Goal: Transaction & Acquisition: Purchase product/service

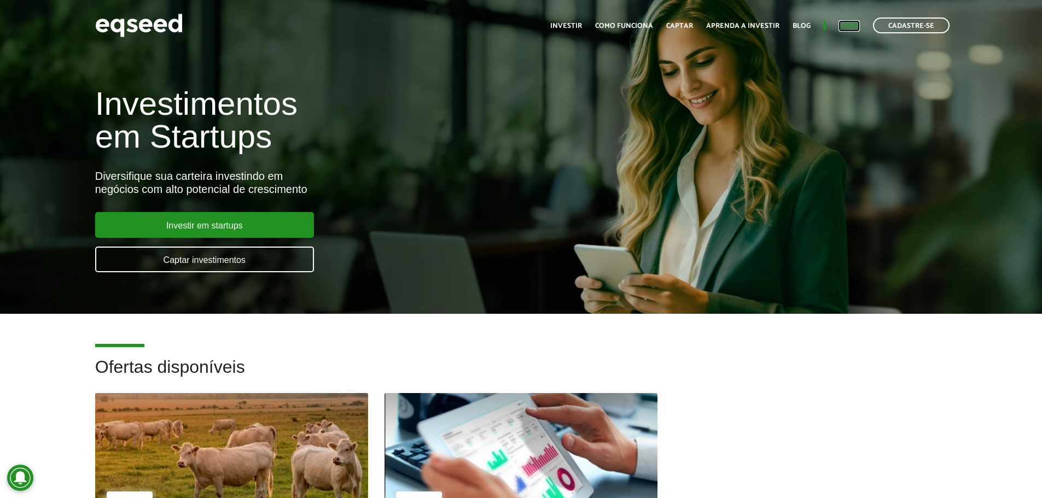
click at [842, 25] on link "Login" at bounding box center [848, 25] width 21 height 7
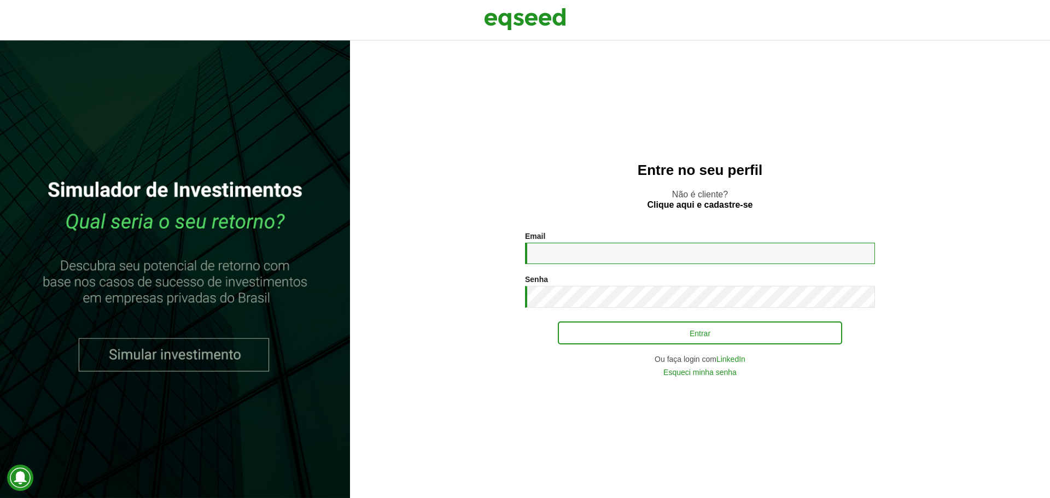
type input "**********"
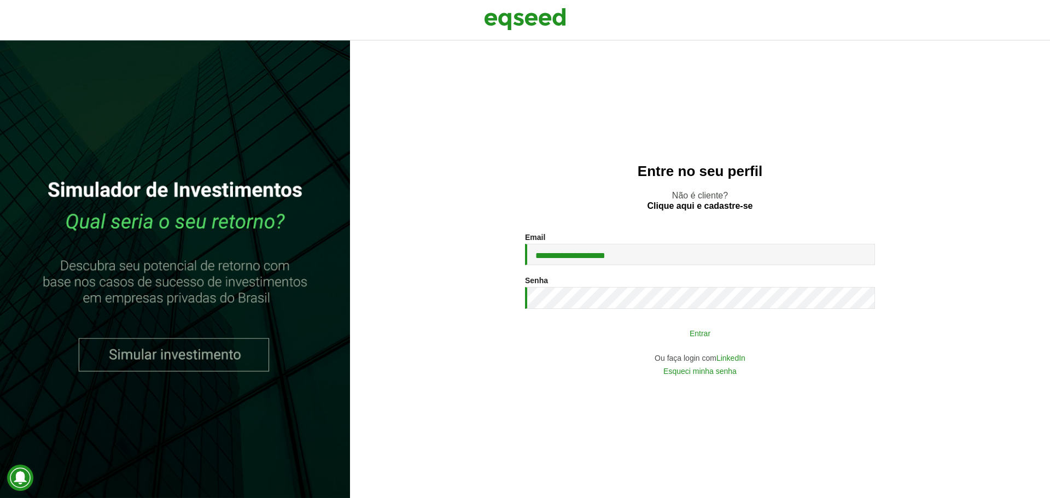
click at [642, 330] on button "Entrar" at bounding box center [700, 333] width 284 height 21
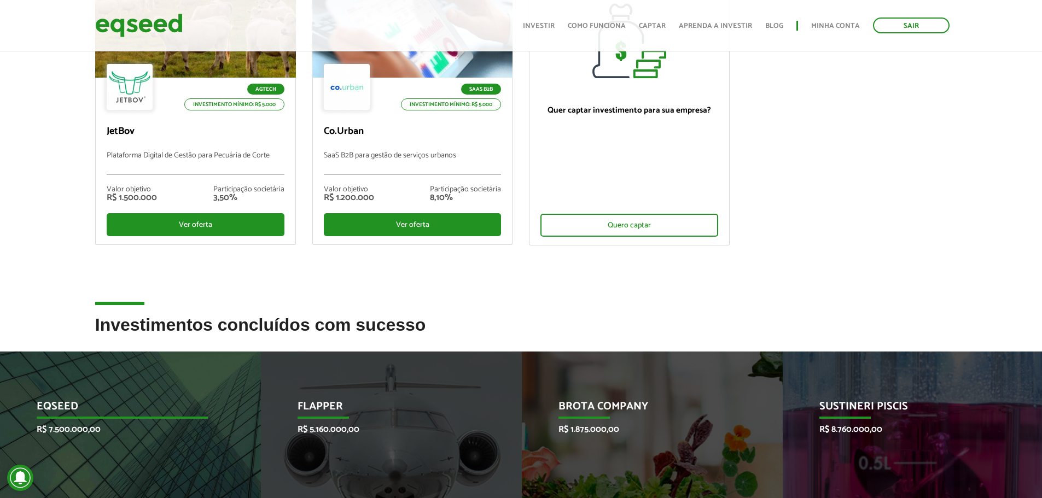
scroll to position [164, 0]
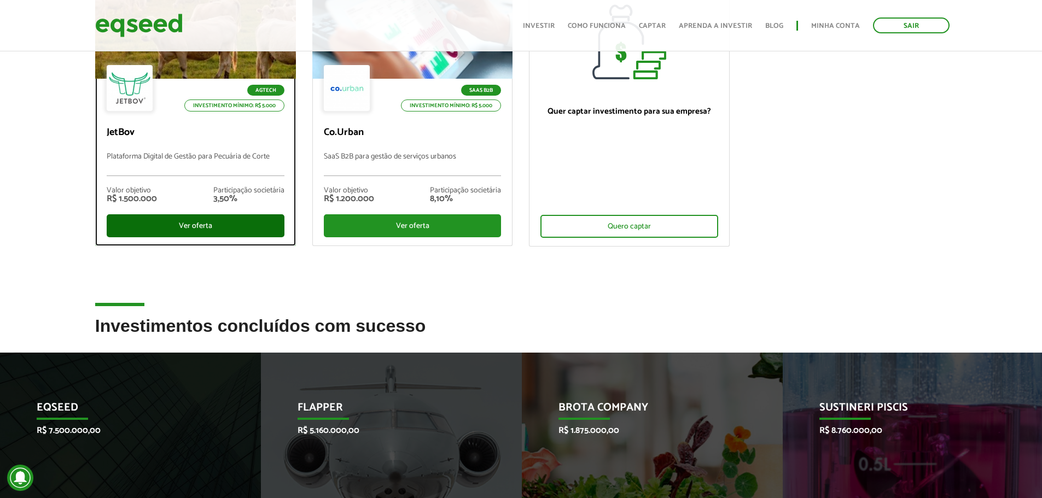
click at [197, 227] on div "Ver oferta" at bounding box center [196, 225] width 178 height 23
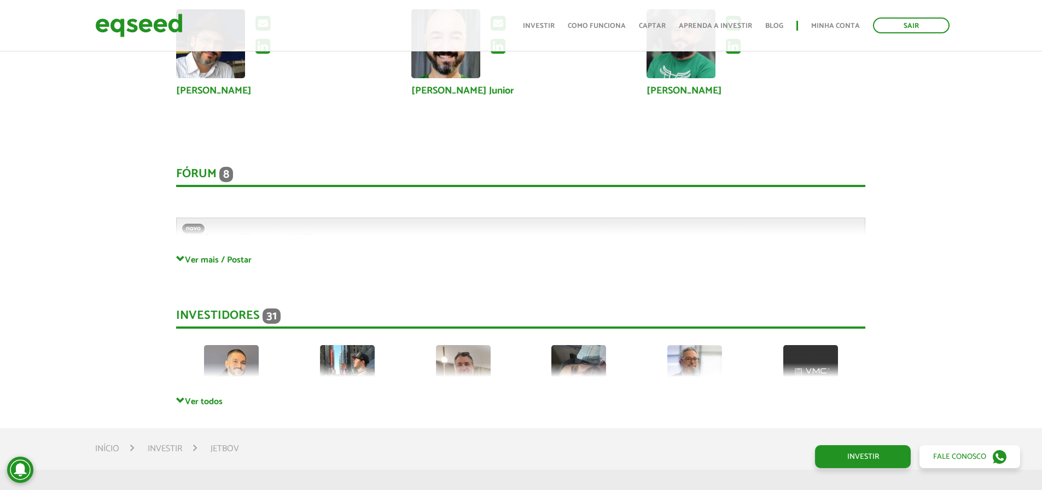
scroll to position [2834, 0]
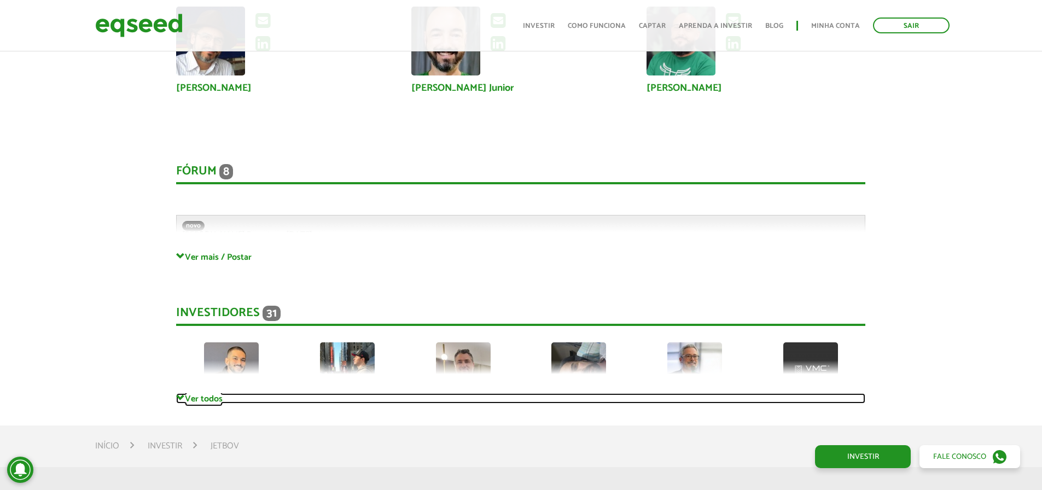
click at [178, 395] on span at bounding box center [180, 398] width 9 height 9
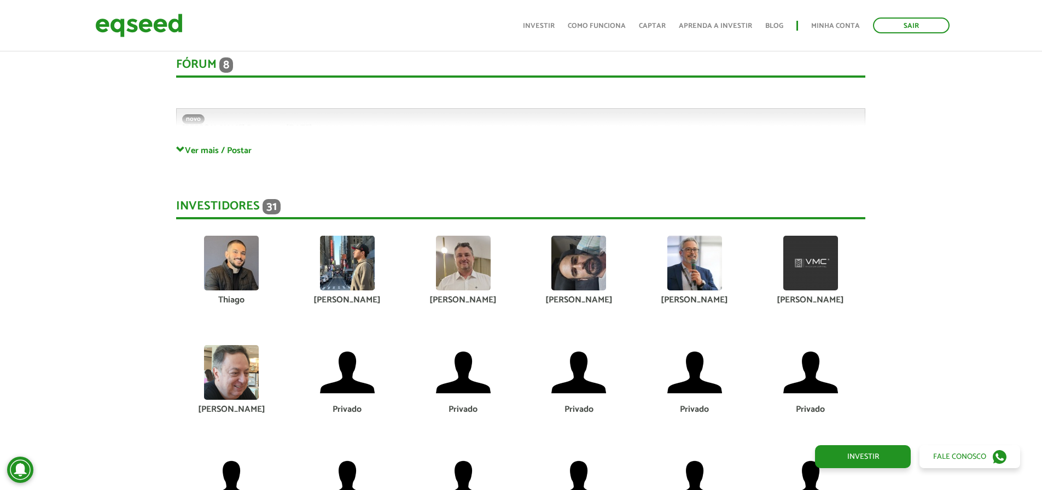
scroll to position [2725, 0]
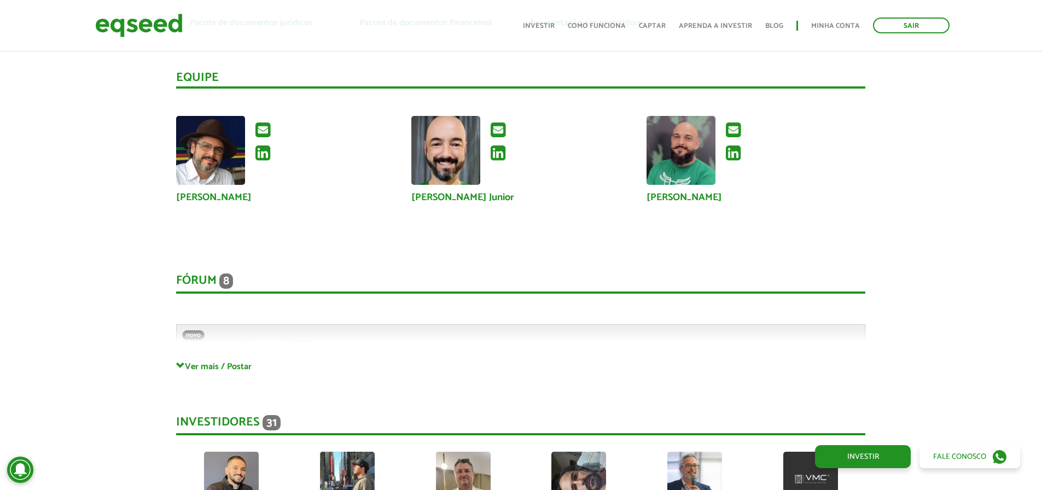
click at [177, 359] on div "Fórum 8 Comentários novo Gabriel.Poyart em 19/08/2025 - 10:00 Bem-vindo(a) ao f…" at bounding box center [520, 306] width 689 height 109
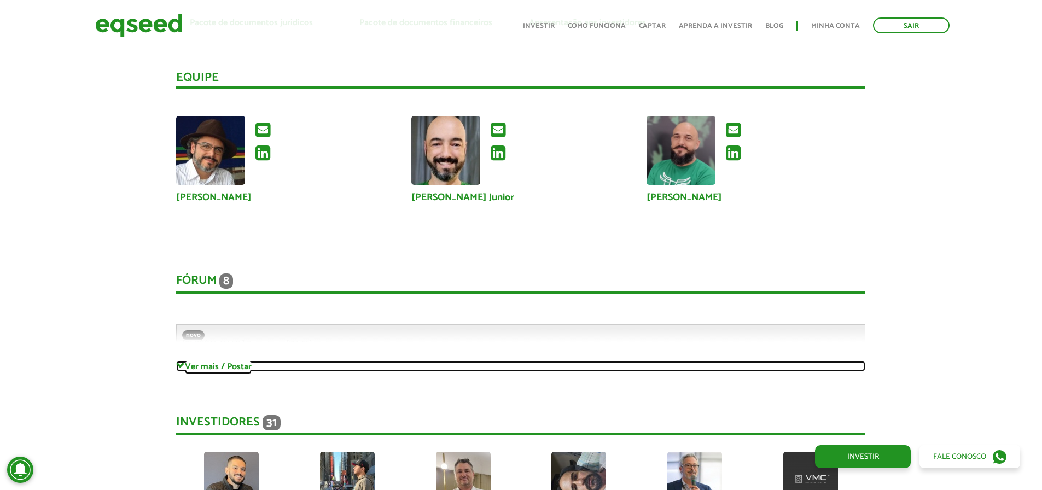
click at [177, 363] on span at bounding box center [180, 365] width 9 height 9
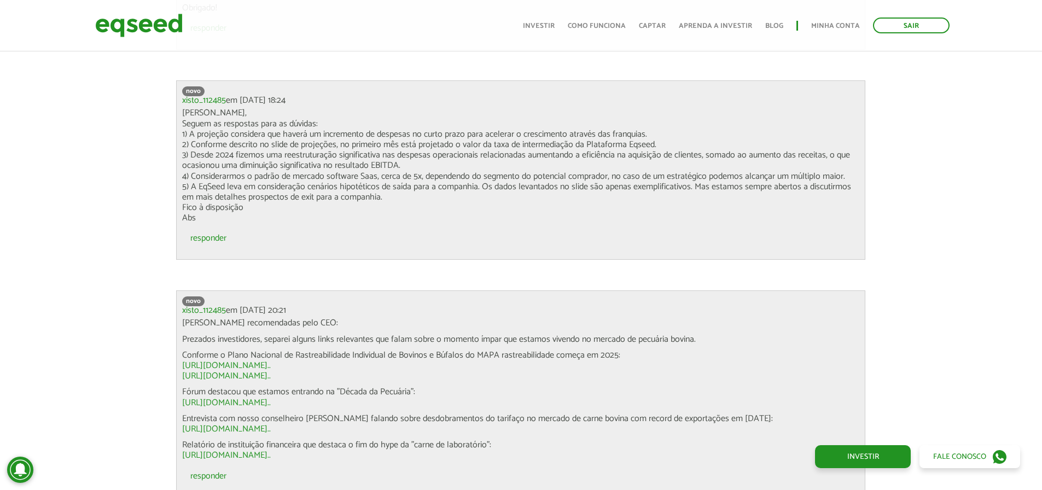
scroll to position [4803, 0]
